Goal: Task Accomplishment & Management: Complete application form

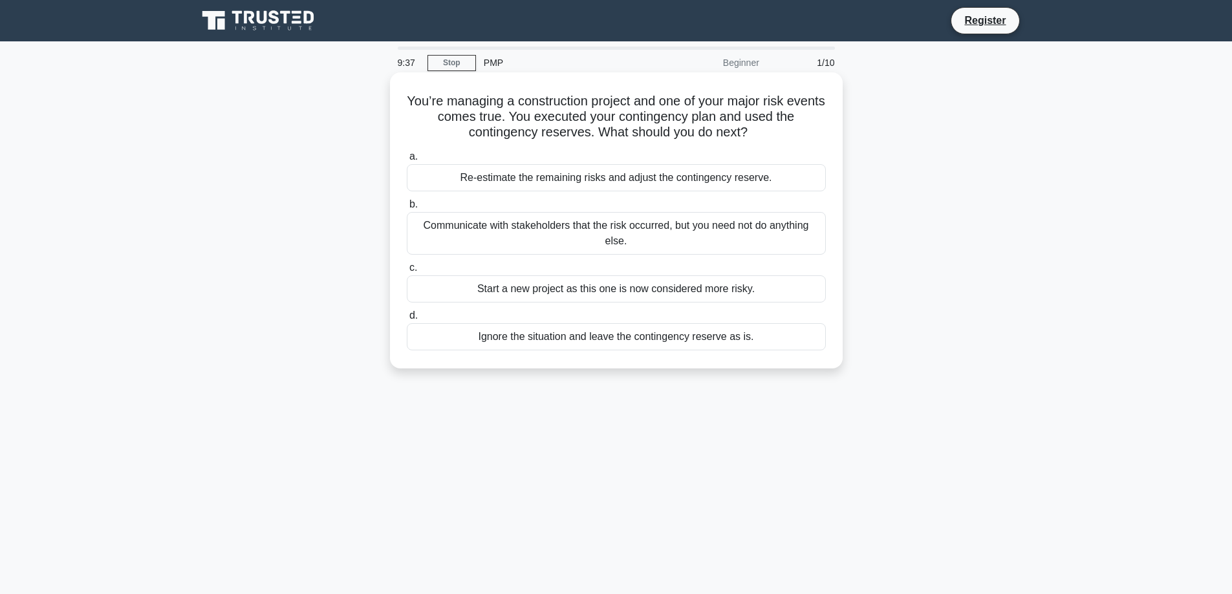
click at [579, 177] on div "Re-estimate the remaining risks and adjust the contingency reserve." at bounding box center [616, 177] width 419 height 27
click at [407, 161] on input "a. Re-estimate the remaining risks and adjust the contingency reserve." at bounding box center [407, 157] width 0 height 8
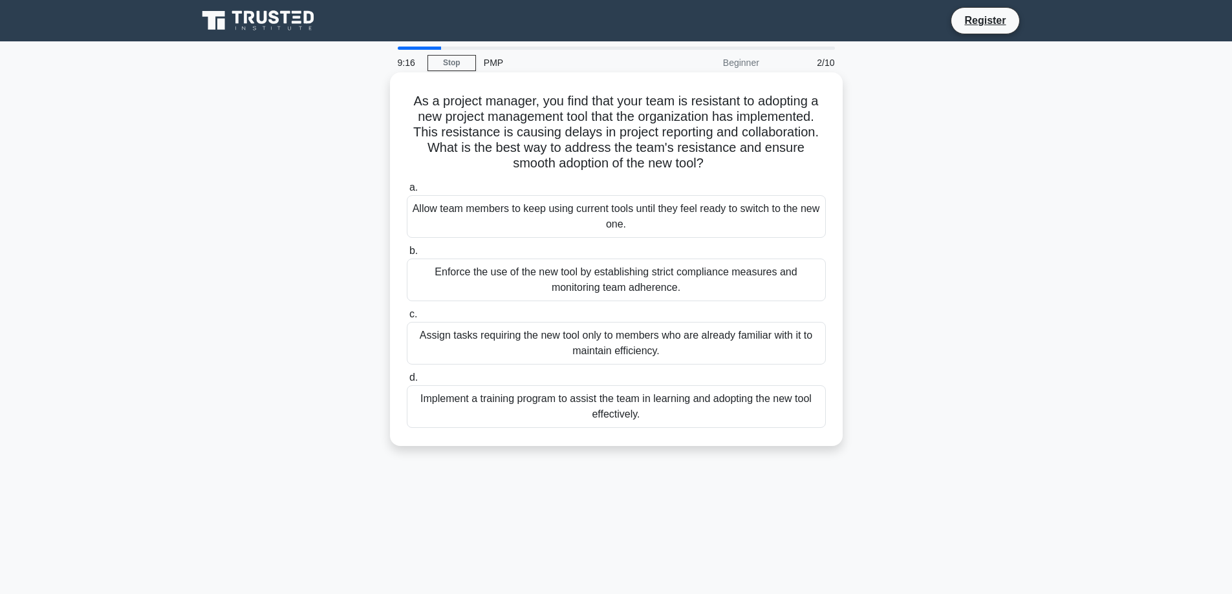
click at [698, 215] on div "Allow team members to keep using current tools until they feel ready to switch …" at bounding box center [616, 216] width 419 height 43
click at [407, 192] on input "a. Allow team members to keep using current tools until they feel ready to swit…" at bounding box center [407, 188] width 0 height 8
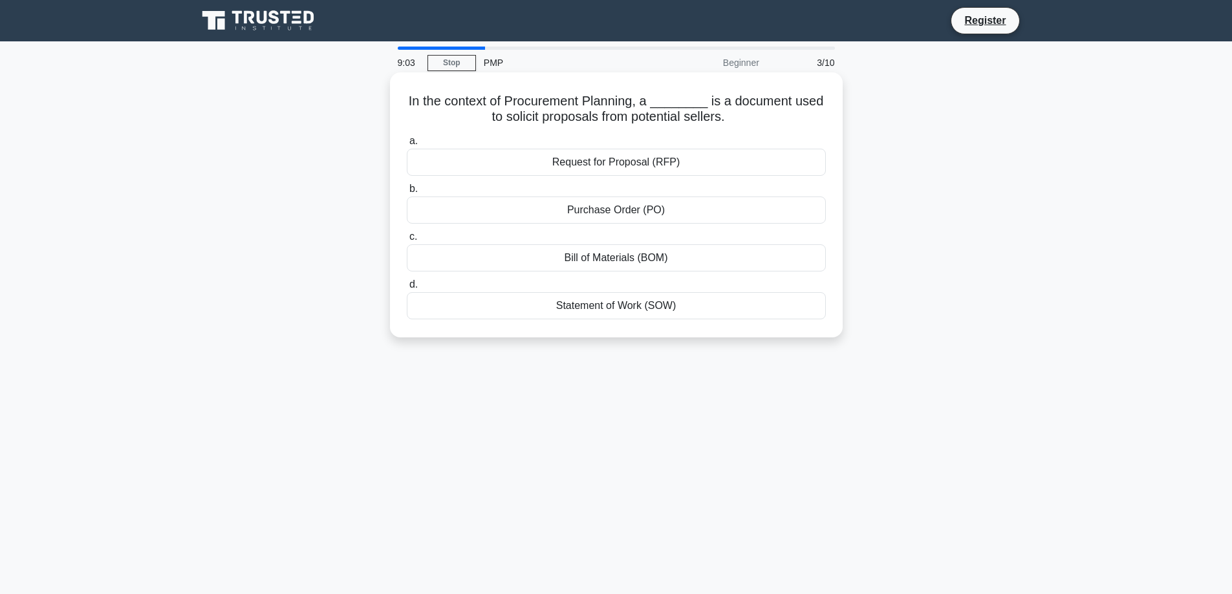
click at [658, 213] on div "Purchase Order (PO)" at bounding box center [616, 210] width 419 height 27
click at [407, 193] on input "b. Purchase Order (PO)" at bounding box center [407, 189] width 0 height 8
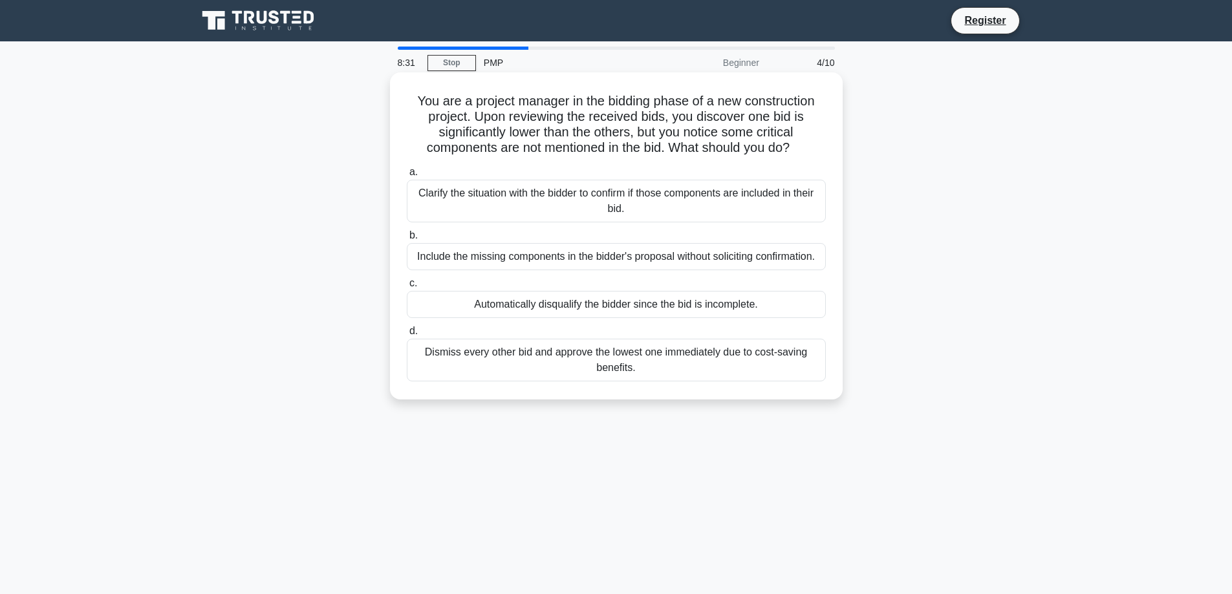
click at [566, 195] on div "Clarify the situation with the bidder to confirm if those components are includ…" at bounding box center [616, 201] width 419 height 43
click at [407, 177] on input "a. Clarify the situation with the bidder to confirm if those components are inc…" at bounding box center [407, 172] width 0 height 8
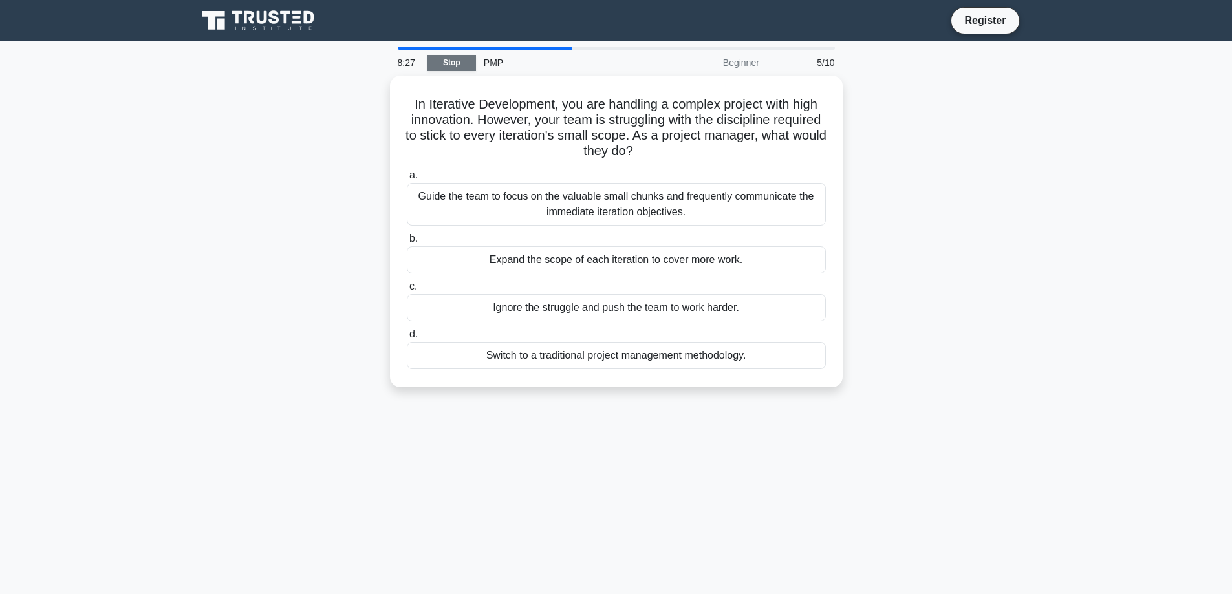
click at [459, 67] on link "Stop" at bounding box center [451, 63] width 48 height 16
